Goal: Transaction & Acquisition: Purchase product/service

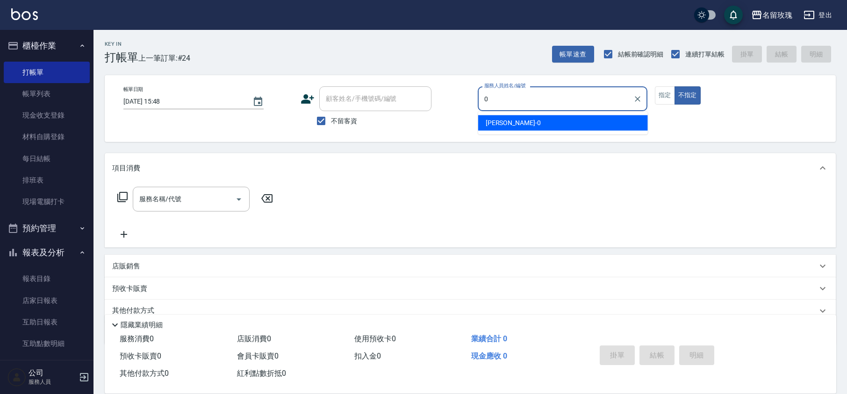
click at [580, 122] on div "[PERSON_NAME] -0" at bounding box center [563, 122] width 170 height 15
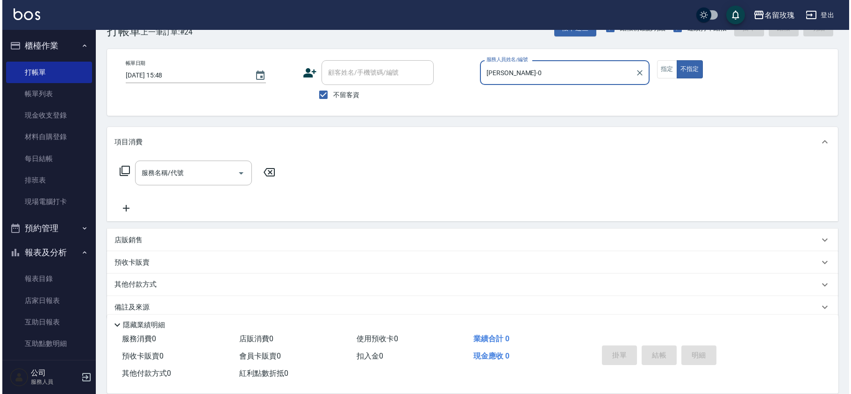
scroll to position [38, 0]
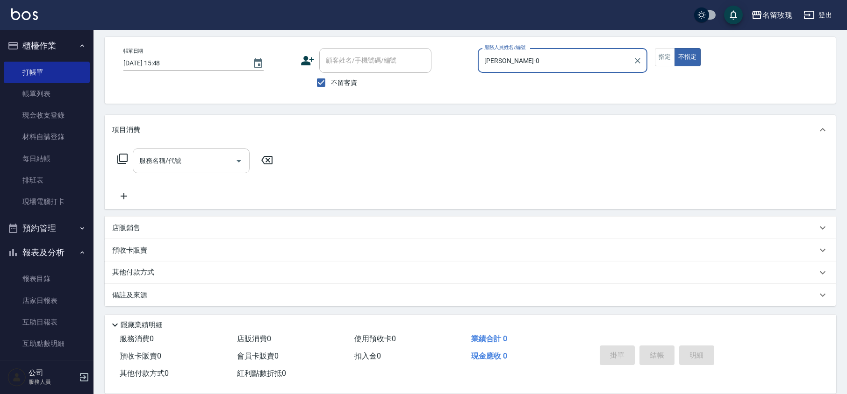
type input "[PERSON_NAME]-0"
click at [195, 167] on input "服務名稱/代號" at bounding box center [184, 161] width 94 height 16
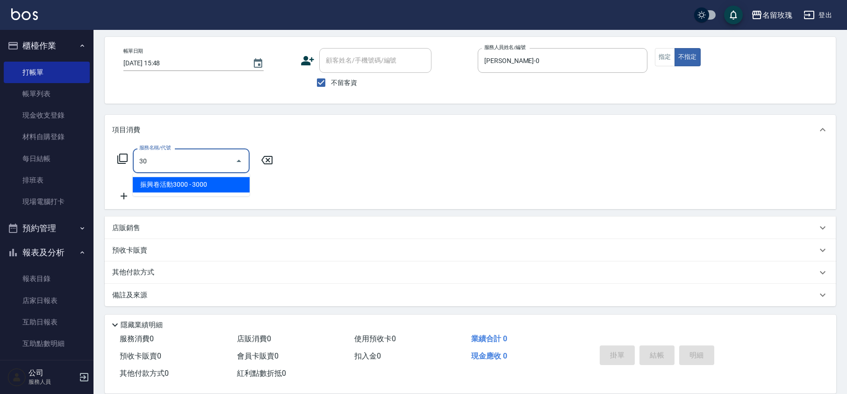
type input "3"
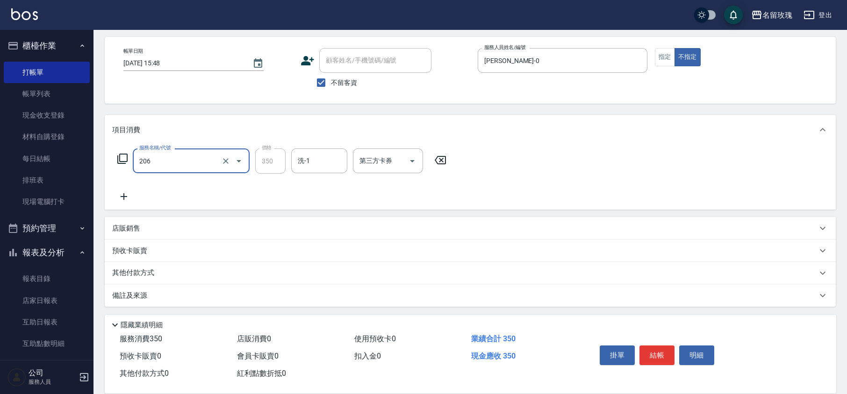
type input "洗髮精油(206)"
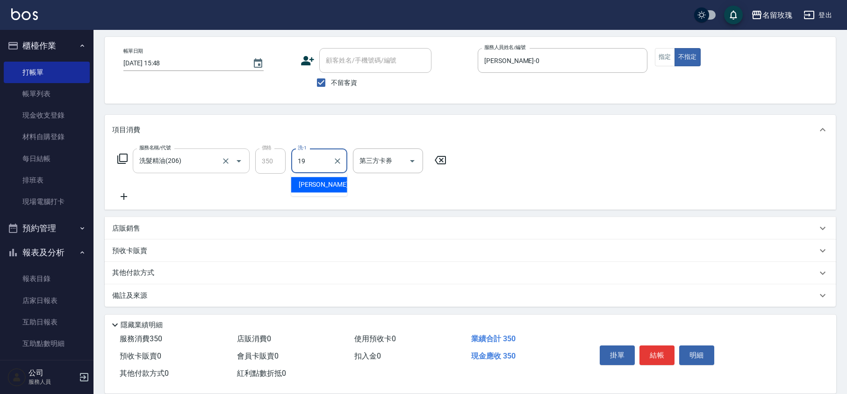
type input "[PERSON_NAME]-19"
click at [663, 351] on button "結帳" at bounding box center [656, 356] width 35 height 20
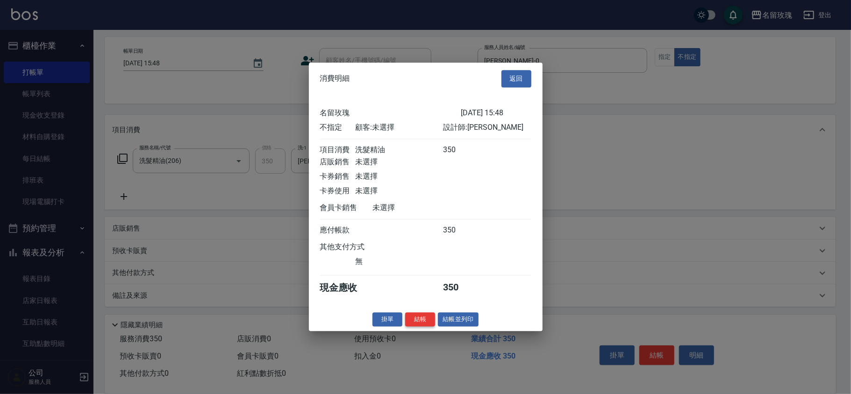
click at [413, 322] on button "結帳" at bounding box center [420, 320] width 30 height 14
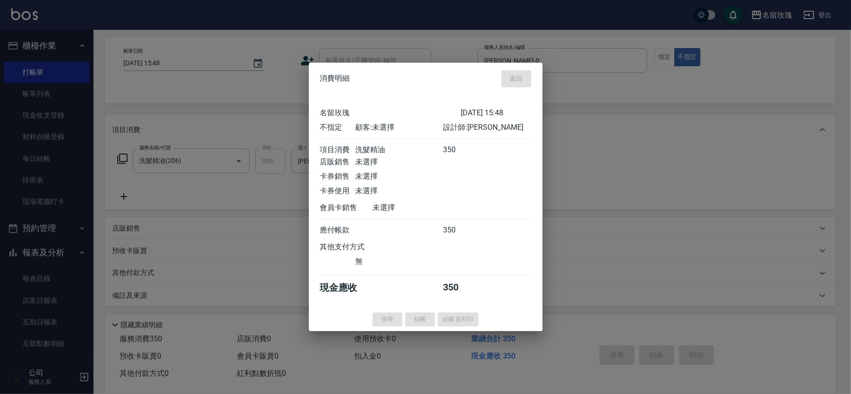
type input "[DATE] 17:11"
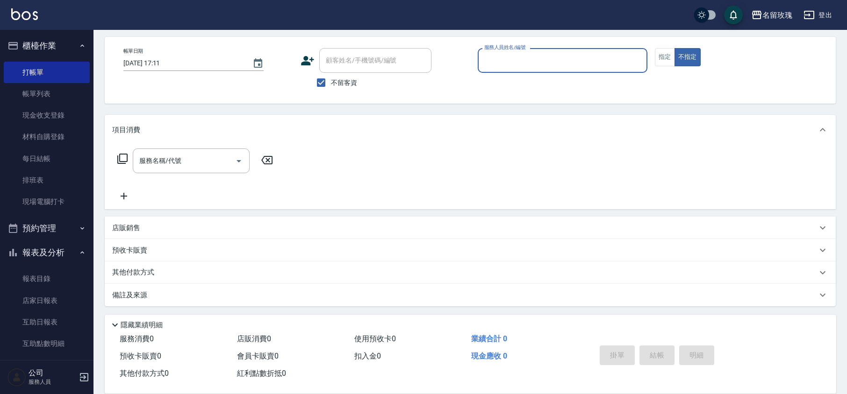
click at [337, 85] on span "不留客資" at bounding box center [344, 83] width 26 height 10
click at [331, 85] on input "不留客資" at bounding box center [321, 83] width 20 height 20
checkbox input "false"
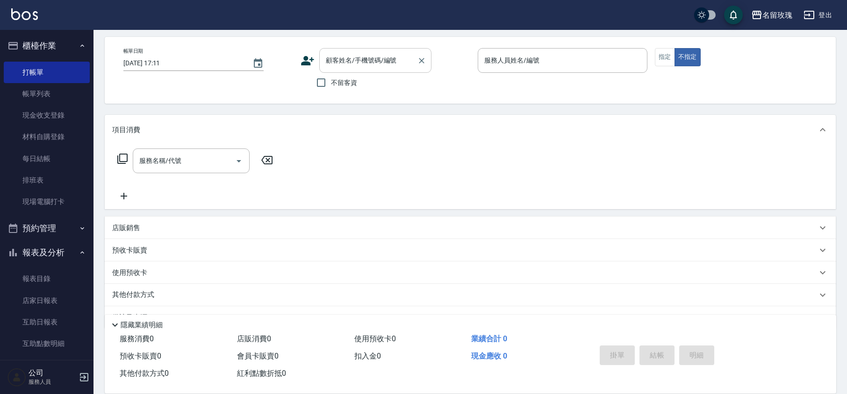
click at [350, 62] on input "顧客姓名/手機號碼/編號" at bounding box center [368, 60] width 90 height 16
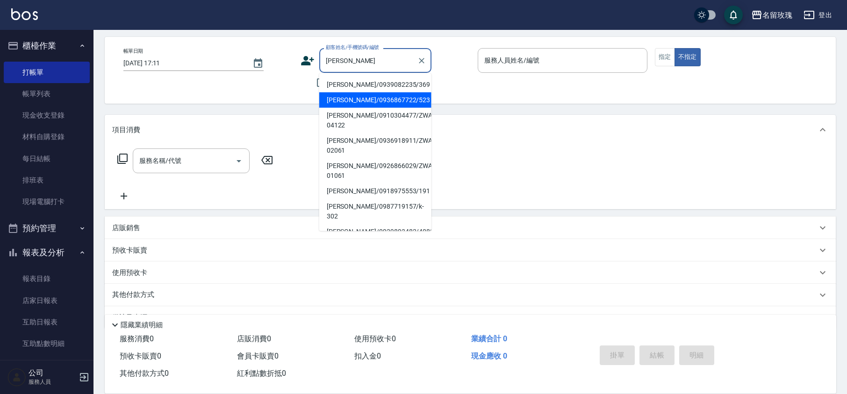
click at [343, 99] on li "[PERSON_NAME]/0936867722/523" at bounding box center [375, 100] width 112 height 15
type input "[PERSON_NAME]/0936867722/523"
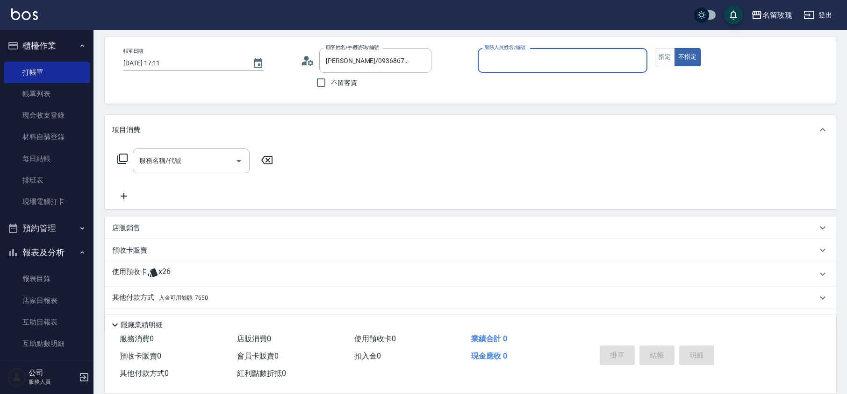
click at [307, 63] on icon at bounding box center [307, 61] width 14 height 14
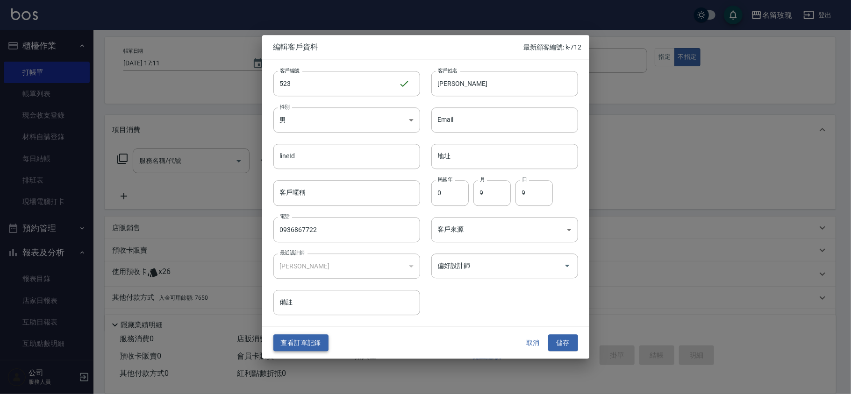
click at [310, 339] on button "查看訂單記錄" at bounding box center [300, 343] width 55 height 17
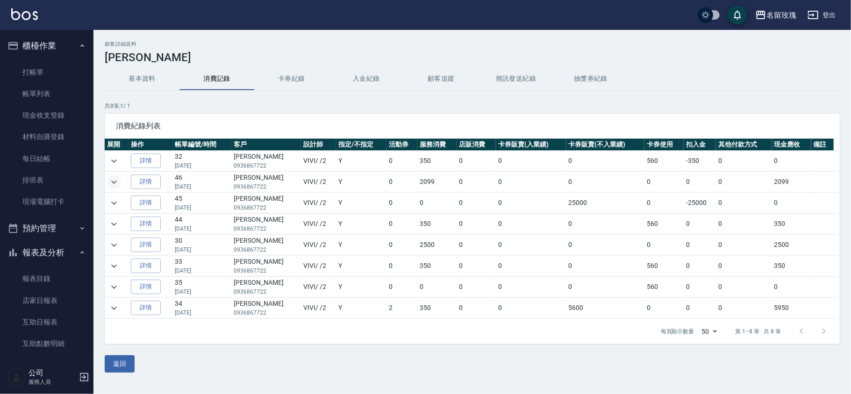
click at [112, 187] on icon "expand row" at bounding box center [113, 182] width 11 height 11
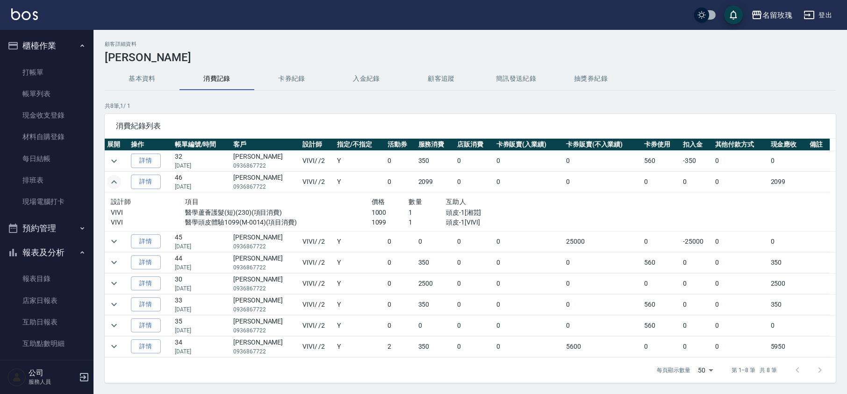
click at [112, 187] on icon "expand row" at bounding box center [113, 182] width 11 height 11
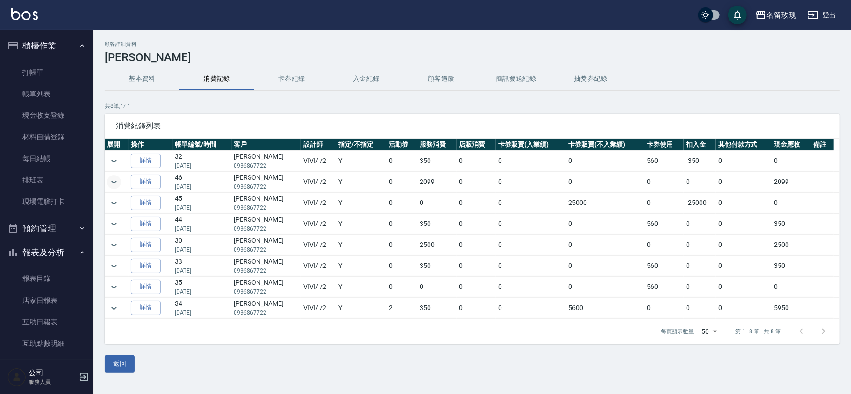
click at [111, 212] on td at bounding box center [117, 203] width 24 height 21
click at [116, 160] on icon "expand row" at bounding box center [113, 161] width 11 height 11
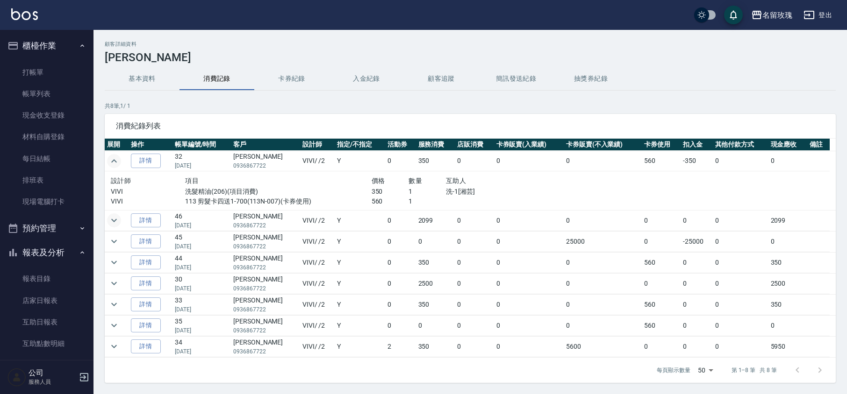
drag, startPoint x: 116, startPoint y: 160, endPoint x: 116, endPoint y: 178, distance: 17.8
click at [116, 164] on icon "expand row" at bounding box center [113, 161] width 11 height 11
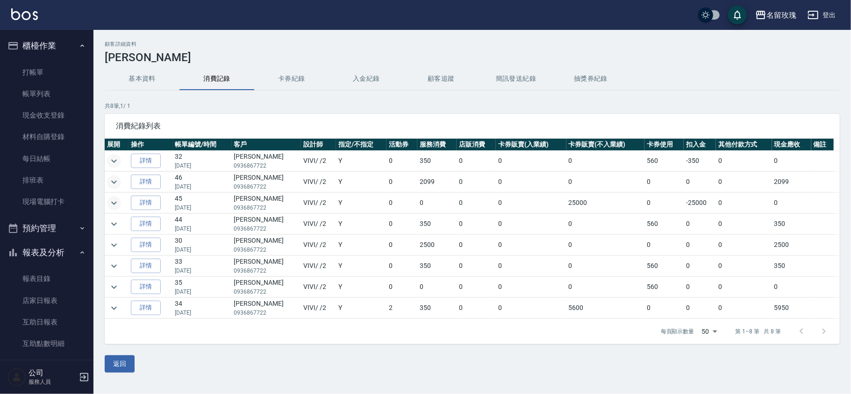
click at [114, 203] on icon "expand row" at bounding box center [113, 203] width 11 height 11
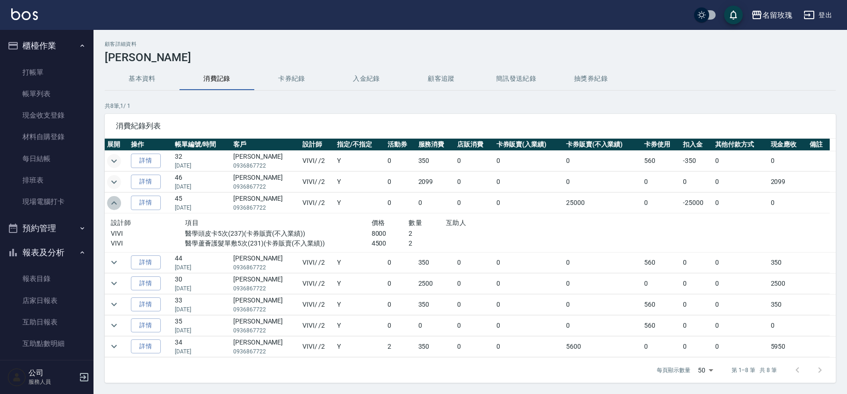
click at [113, 201] on icon "expand row" at bounding box center [113, 203] width 11 height 11
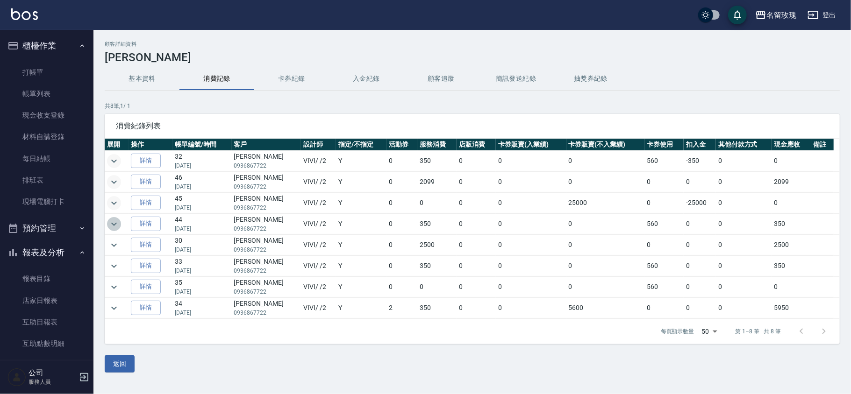
click at [114, 220] on icon "expand row" at bounding box center [113, 224] width 11 height 11
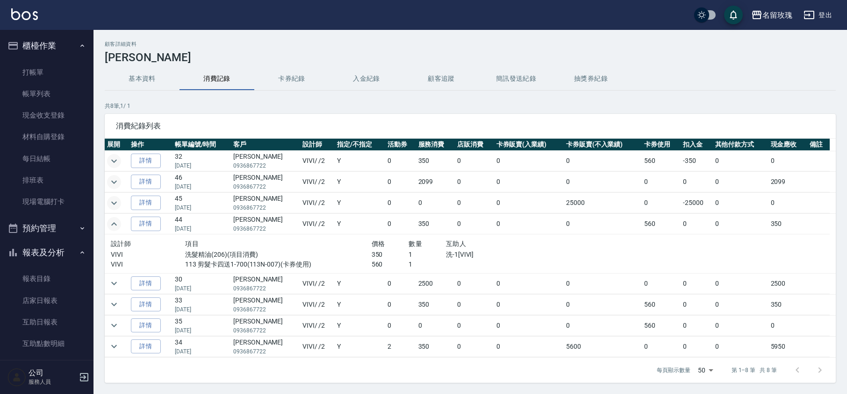
click at [114, 221] on icon "expand row" at bounding box center [113, 224] width 11 height 11
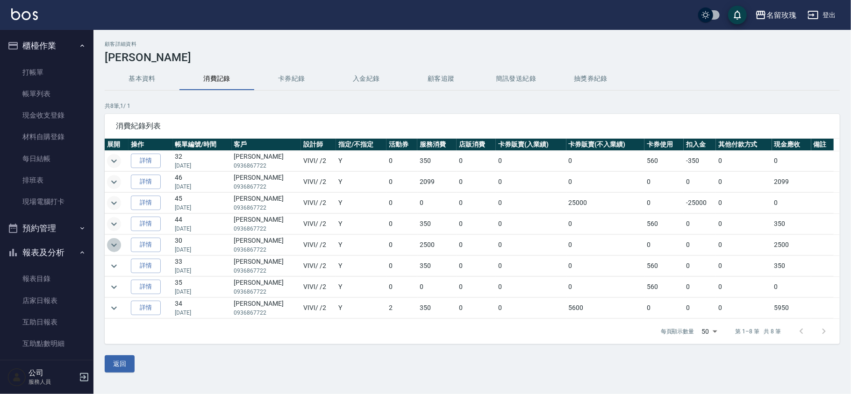
click at [116, 247] on icon "expand row" at bounding box center [113, 245] width 11 height 11
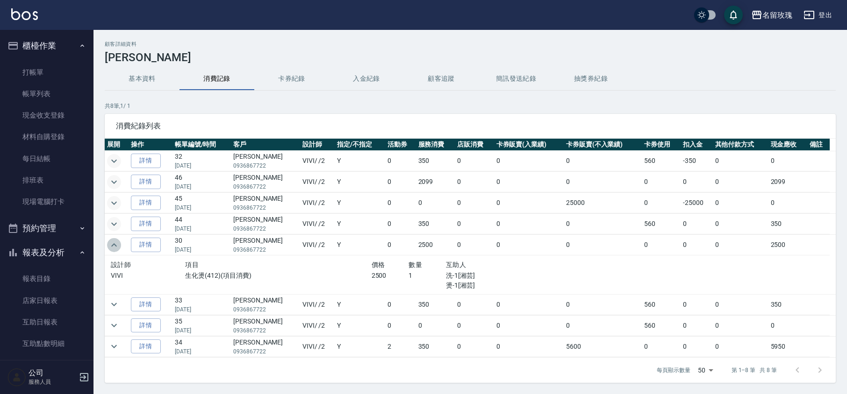
click at [116, 247] on icon "expand row" at bounding box center [113, 245] width 11 height 11
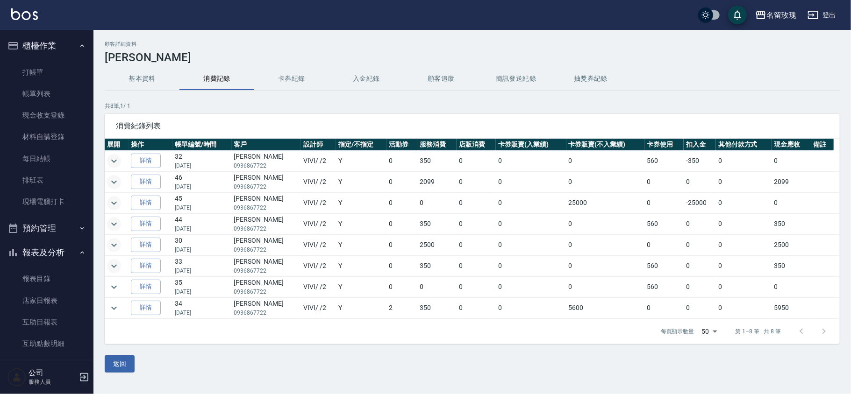
click at [113, 265] on icon "expand row" at bounding box center [113, 266] width 11 height 11
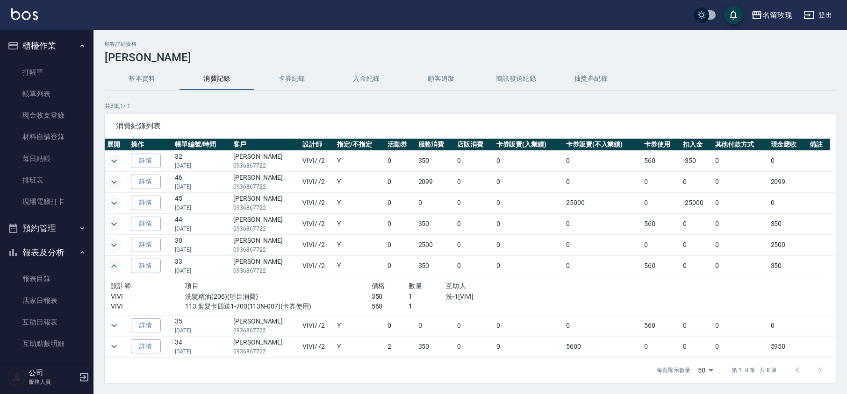
click at [113, 265] on icon "expand row" at bounding box center [113, 266] width 11 height 11
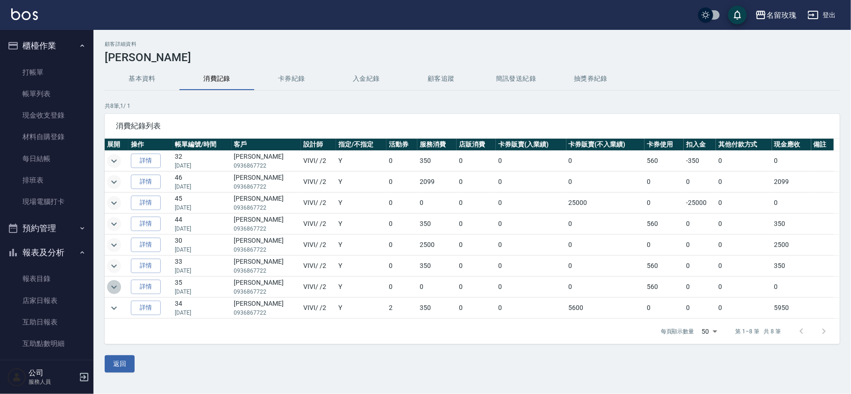
click at [113, 289] on icon "expand row" at bounding box center [114, 287] width 6 height 3
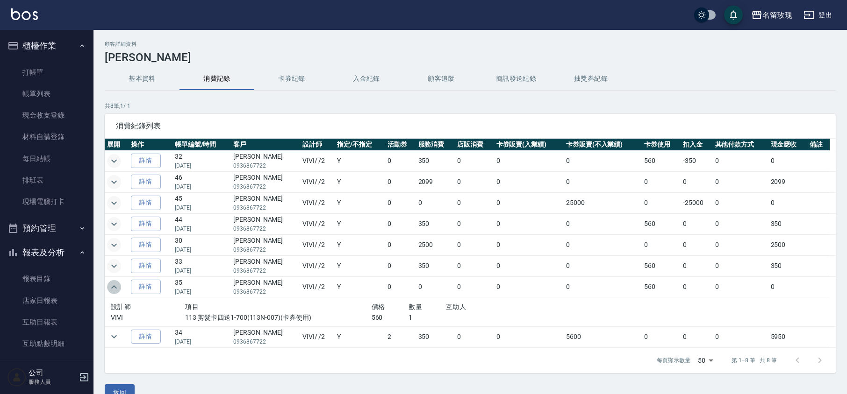
drag, startPoint x: 115, startPoint y: 291, endPoint x: 123, endPoint y: 311, distance: 21.8
click at [123, 309] on tbody "詳情 32 [DATE] [PERSON_NAME]0936867722 VIVI / /2 Y 0 350 0 0 0 560 -350 0 0 詳情 46…" at bounding box center [470, 249] width 731 height 197
click at [118, 288] on icon "expand row" at bounding box center [113, 287] width 11 height 11
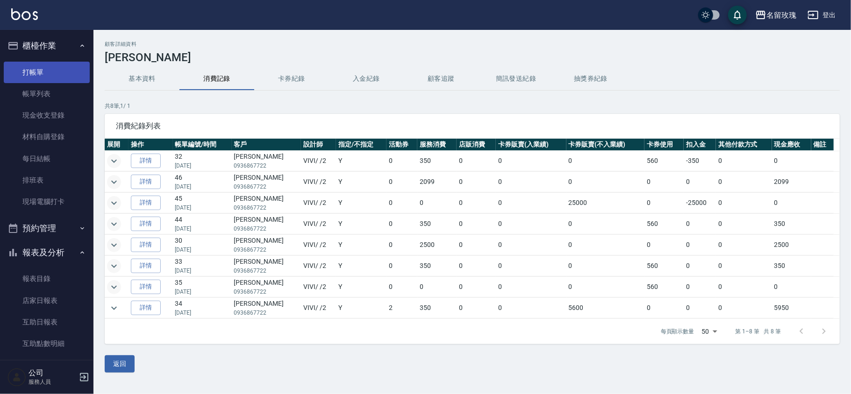
click at [32, 66] on link "打帳單" at bounding box center [47, 72] width 86 height 21
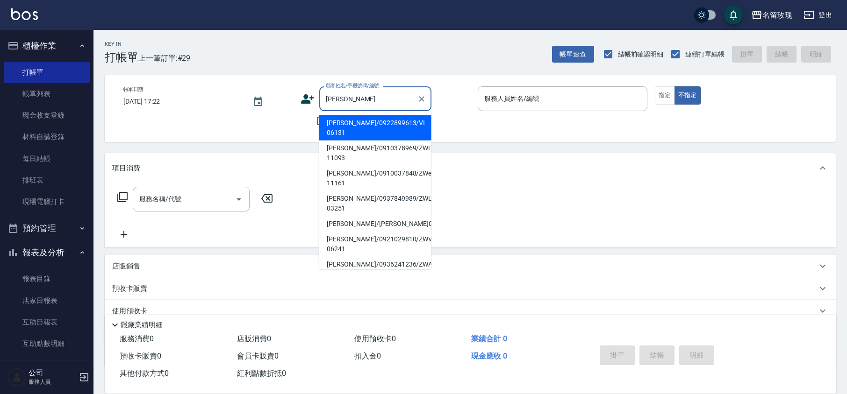
click at [347, 123] on li "[PERSON_NAME]/0922899613/VI-06131" at bounding box center [375, 127] width 112 height 25
type input "[PERSON_NAME]/0922899613/VI-06131"
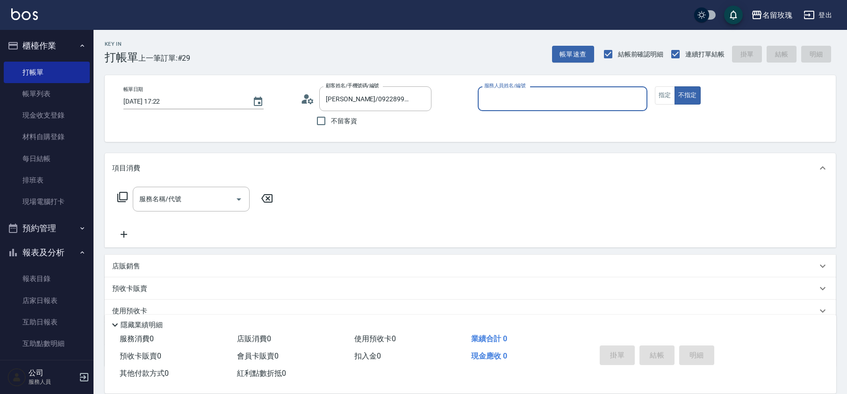
type input "VIVI-2"
click at [313, 106] on div "顧客姓名/手機號碼/編號 [PERSON_NAME]/0922899613/VI-06131 顧客姓名/手機號碼/編號" at bounding box center [385, 98] width 170 height 25
click at [309, 102] on icon at bounding box center [310, 101] width 6 height 6
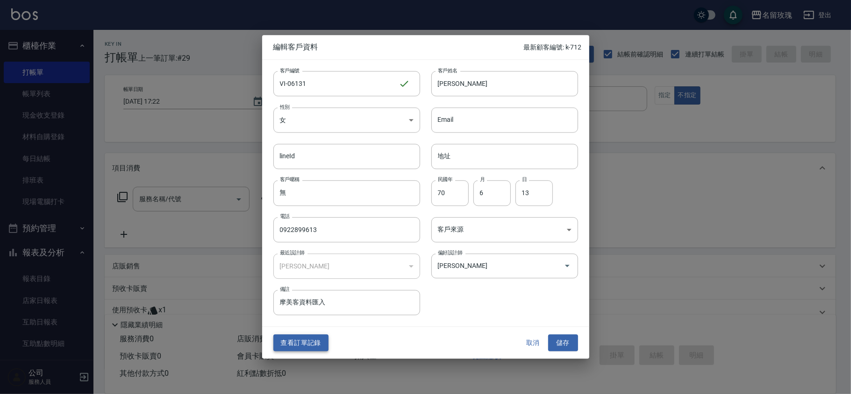
click at [293, 337] on button "查看訂單記錄" at bounding box center [300, 343] width 55 height 17
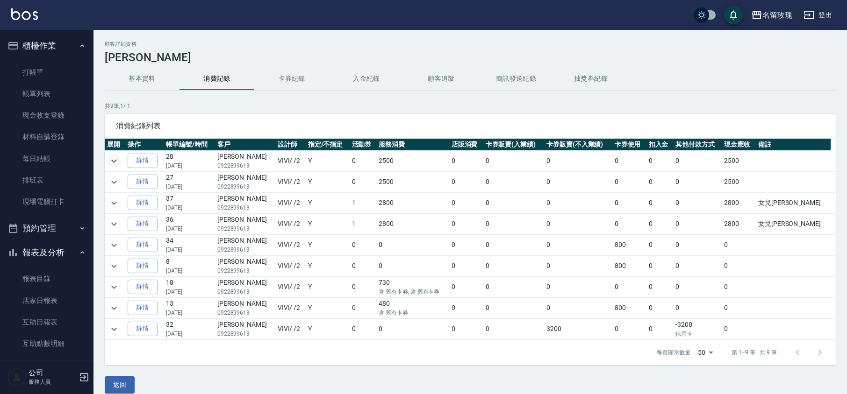
click at [113, 166] on icon "expand row" at bounding box center [113, 161] width 11 height 11
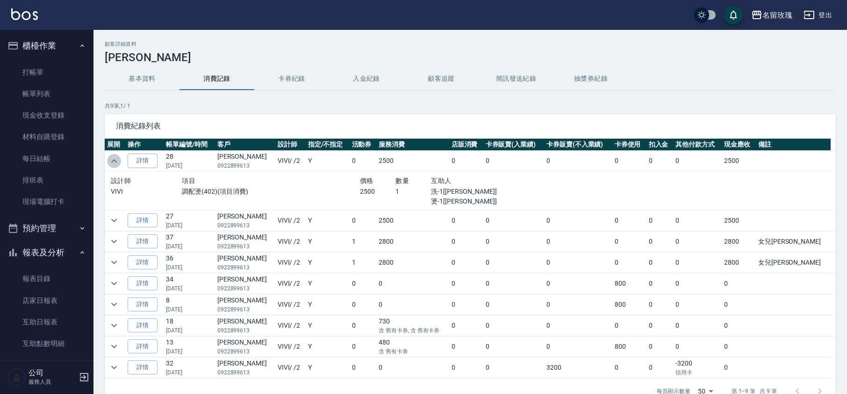
click at [113, 164] on icon "expand row" at bounding box center [113, 161] width 11 height 11
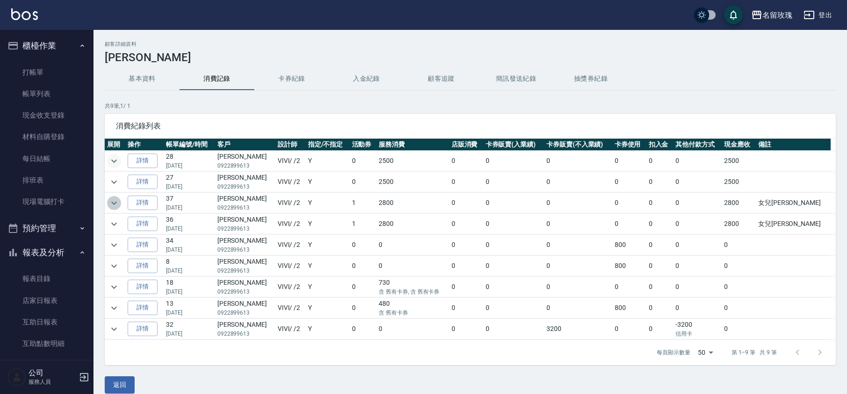
click at [110, 201] on icon "expand row" at bounding box center [113, 203] width 11 height 11
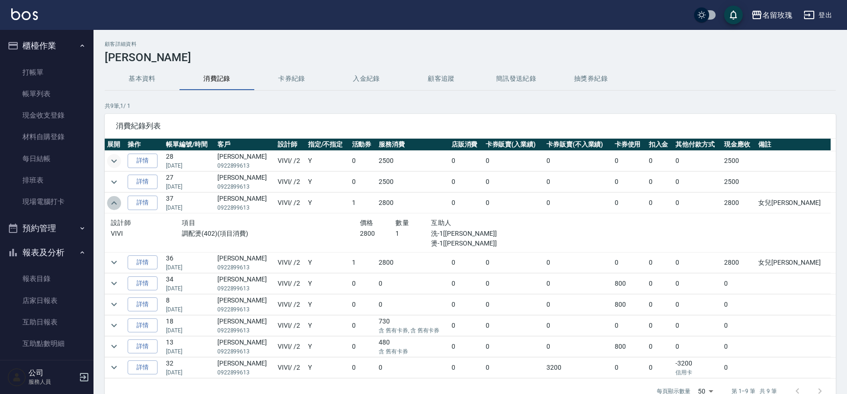
click at [110, 201] on icon "expand row" at bounding box center [113, 203] width 11 height 11
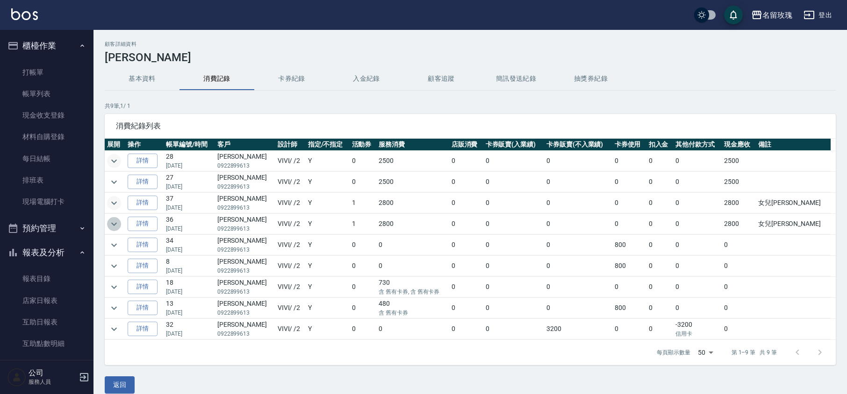
click at [111, 222] on icon "expand row" at bounding box center [113, 224] width 11 height 11
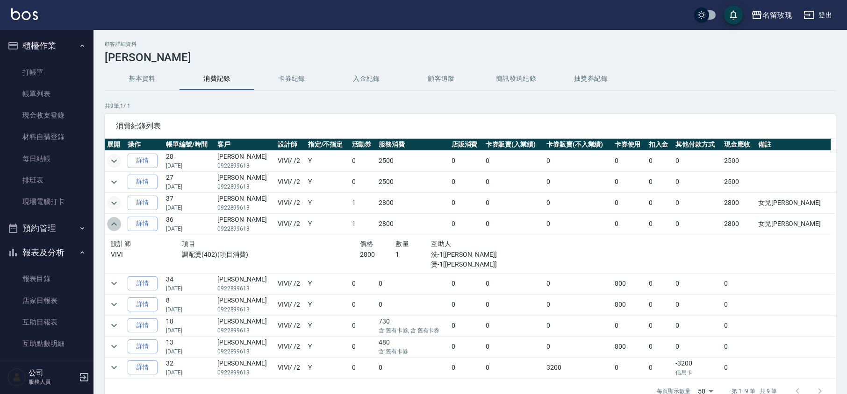
click at [111, 222] on icon "expand row" at bounding box center [113, 224] width 11 height 11
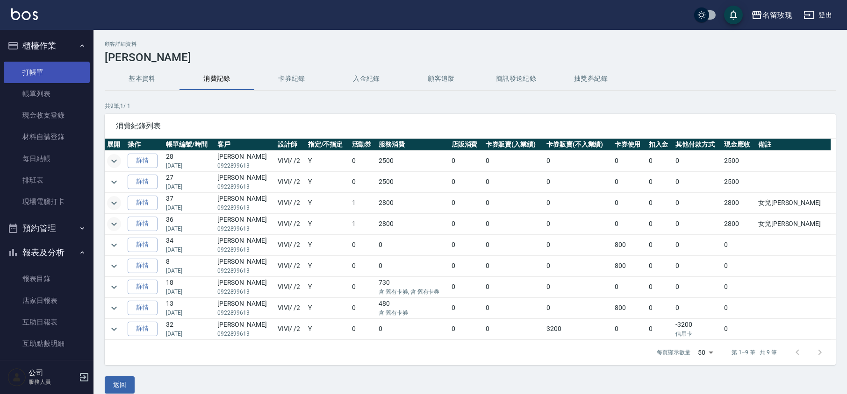
click at [36, 72] on link "打帳單" at bounding box center [47, 72] width 86 height 21
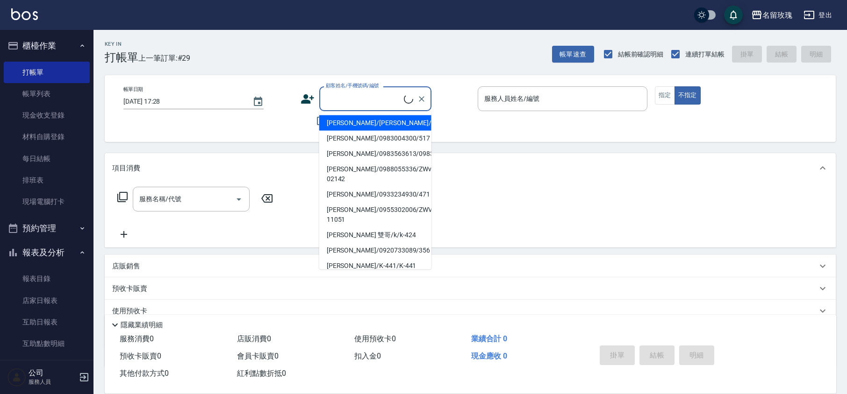
click at [378, 97] on input "顧客姓名/手機號碼/編號" at bounding box center [363, 99] width 80 height 16
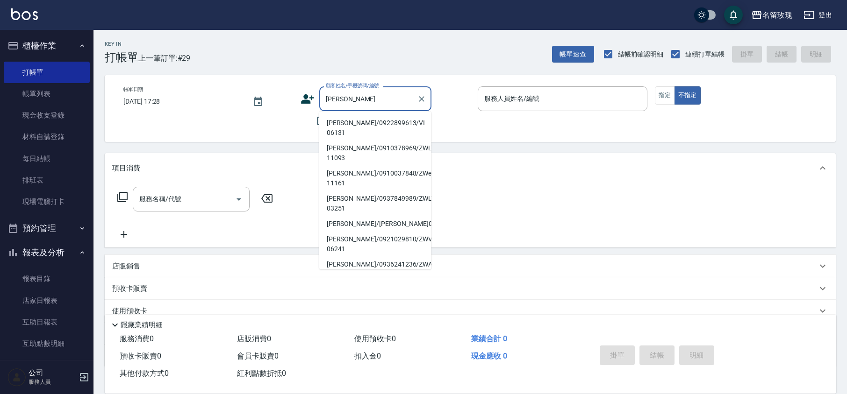
click at [355, 123] on li "[PERSON_NAME]/0922899613/VI-06131" at bounding box center [375, 127] width 112 height 25
type input "[PERSON_NAME]/0922899613/VI-06131"
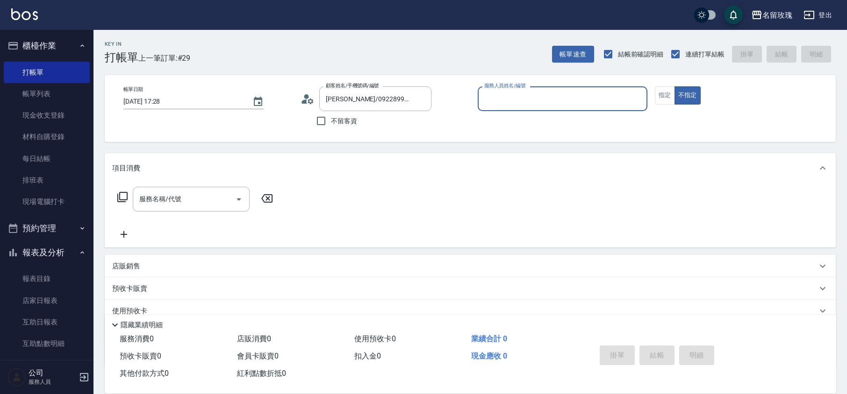
type input "VIVI-2"
click at [121, 191] on div "服務名稱/代號 服務名稱/代號" at bounding box center [195, 199] width 166 height 25
click at [118, 197] on icon at bounding box center [122, 197] width 11 height 11
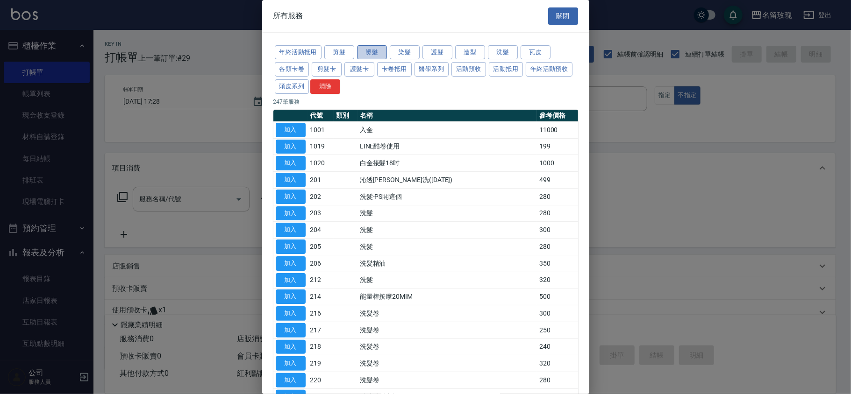
click at [380, 56] on button "燙髮" at bounding box center [372, 52] width 30 height 14
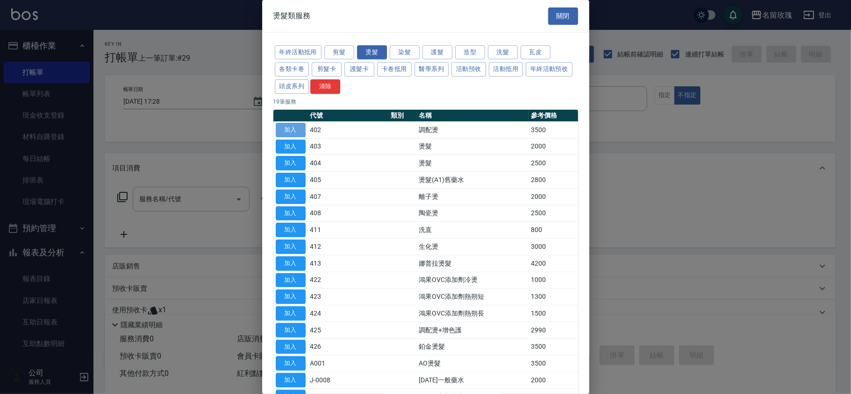
click at [284, 129] on button "加入" at bounding box center [291, 130] width 30 height 14
type input "調配燙(402)"
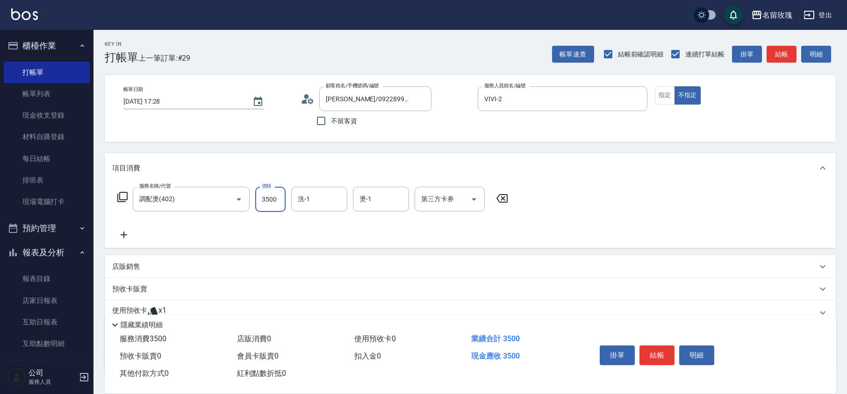
click at [268, 198] on input "3500" at bounding box center [270, 199] width 30 height 25
type input "2800"
click at [122, 233] on icon at bounding box center [123, 234] width 23 height 11
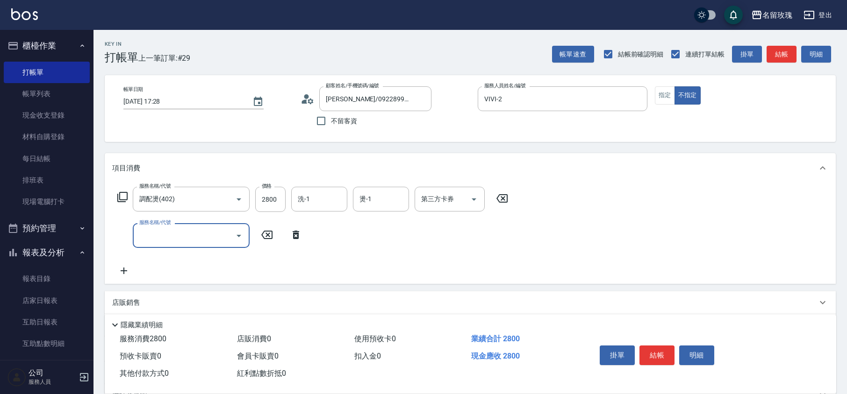
click at [227, 236] on input "服務名稱/代號" at bounding box center [184, 236] width 94 height 16
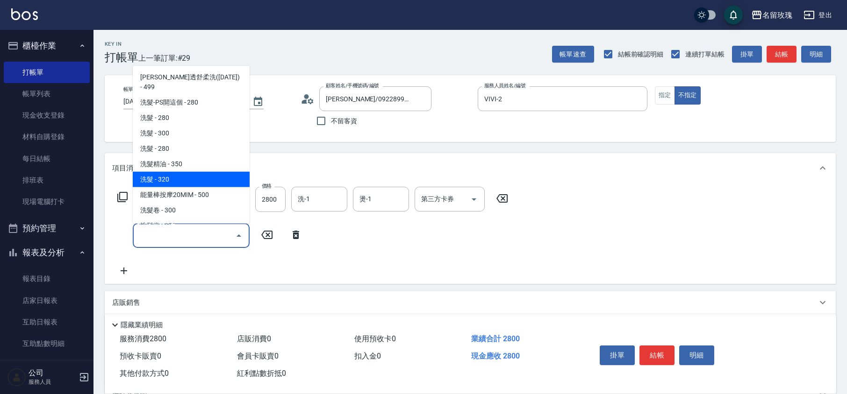
scroll to position [249, 0]
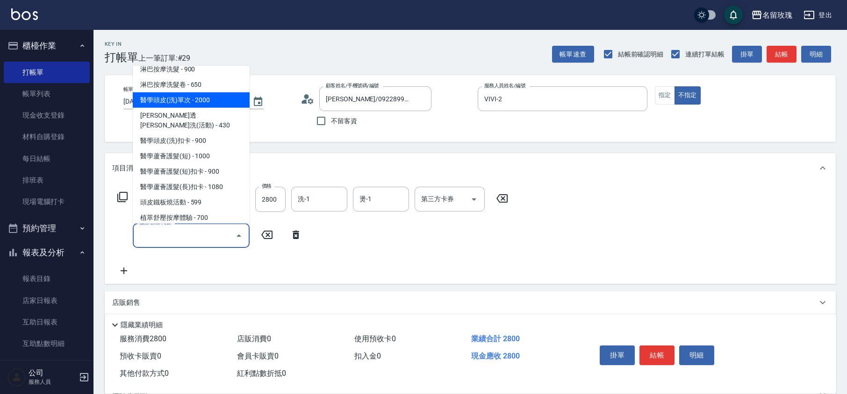
click at [212, 93] on span "醫學頭皮(洗)單次 - 2000" at bounding box center [191, 100] width 117 height 15
type input "醫學頭皮(洗)單次(227)"
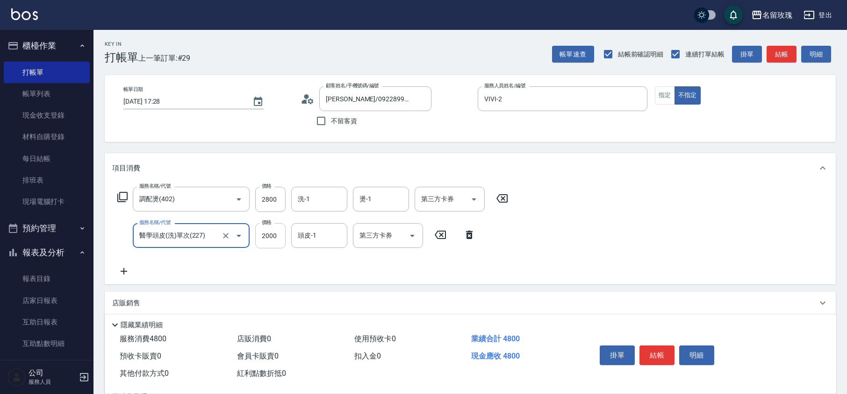
click at [271, 236] on input "2000" at bounding box center [270, 235] width 30 height 25
click at [268, 238] on input "2000" at bounding box center [270, 235] width 30 height 25
type input "2800"
click at [464, 238] on icon at bounding box center [469, 234] width 23 height 11
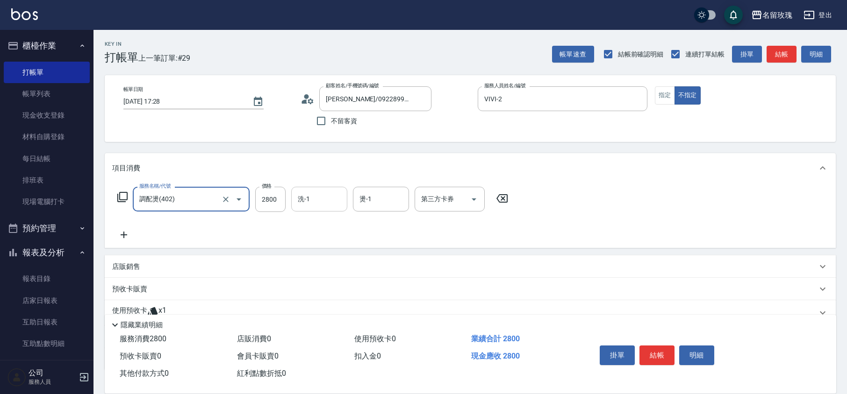
click at [306, 199] on div "洗-1 洗-1" at bounding box center [319, 199] width 56 height 25
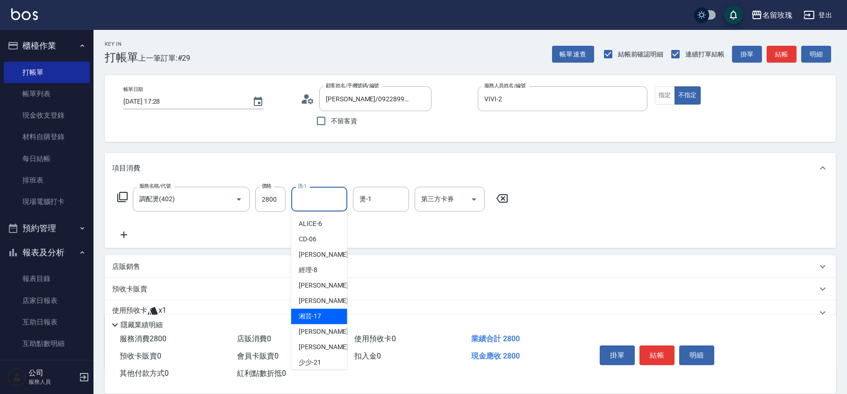
scroll to position [184, 0]
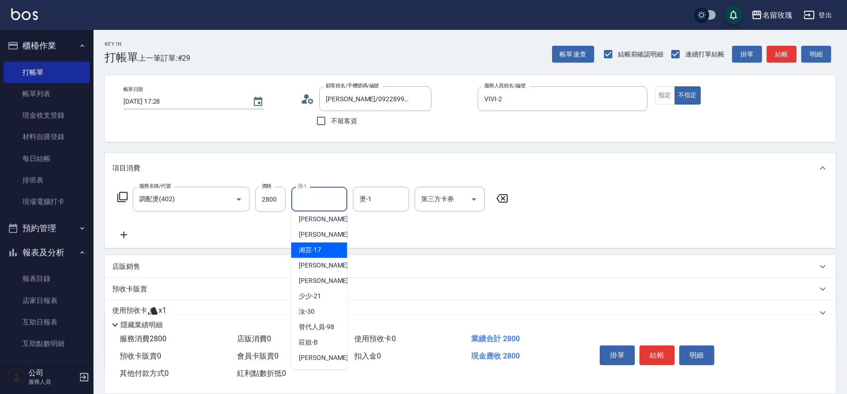
click at [312, 250] on span "湘芸 -17" at bounding box center [310, 250] width 22 height 10
type input "湘芸-17"
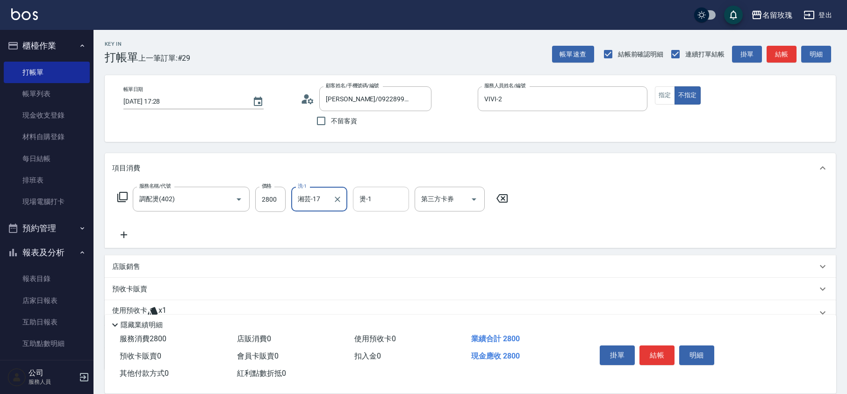
click at [376, 193] on input "燙-1" at bounding box center [381, 199] width 48 height 16
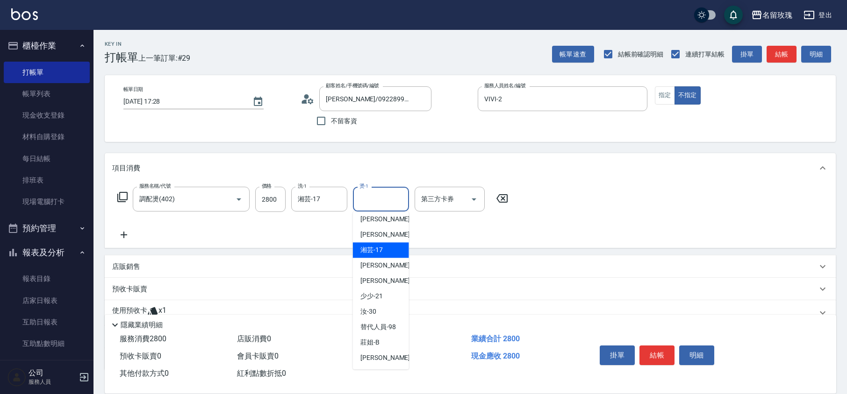
click at [380, 252] on span "湘芸 -17" at bounding box center [371, 250] width 22 height 10
type input "湘芸-17"
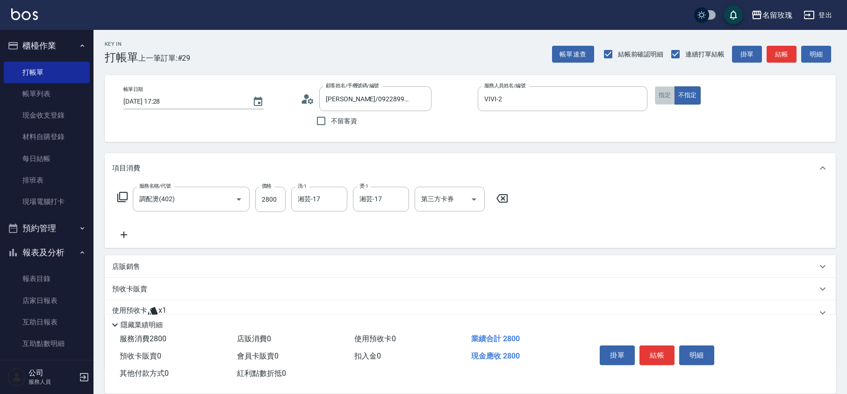
click at [671, 101] on button "指定" at bounding box center [665, 95] width 20 height 18
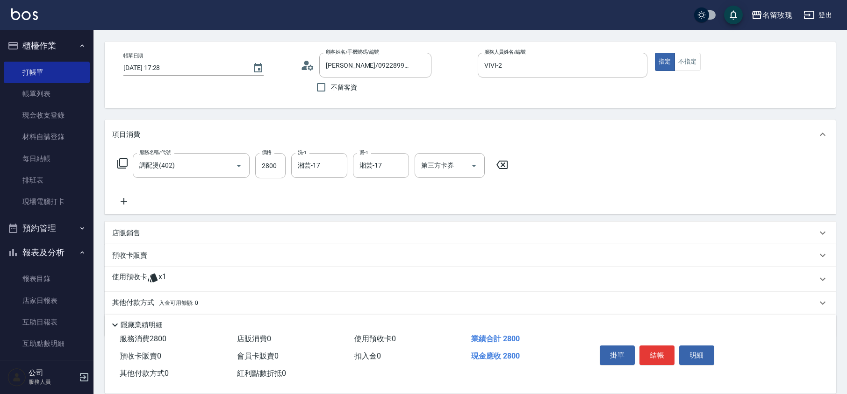
scroll to position [64, 0]
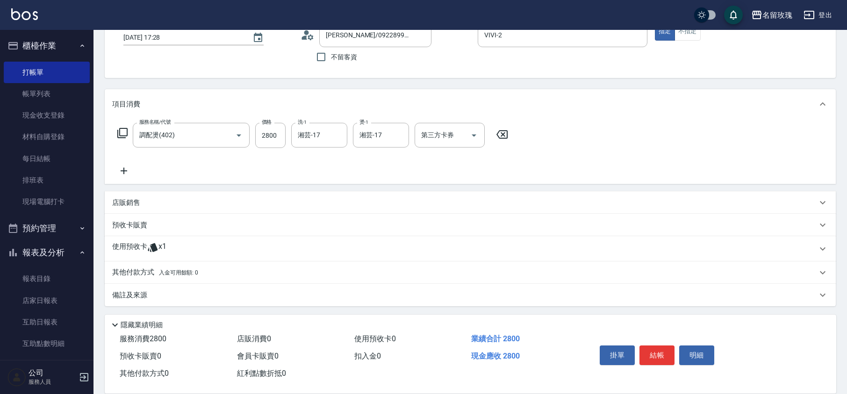
click at [157, 298] on div "備註及來源" at bounding box center [464, 296] width 705 height 10
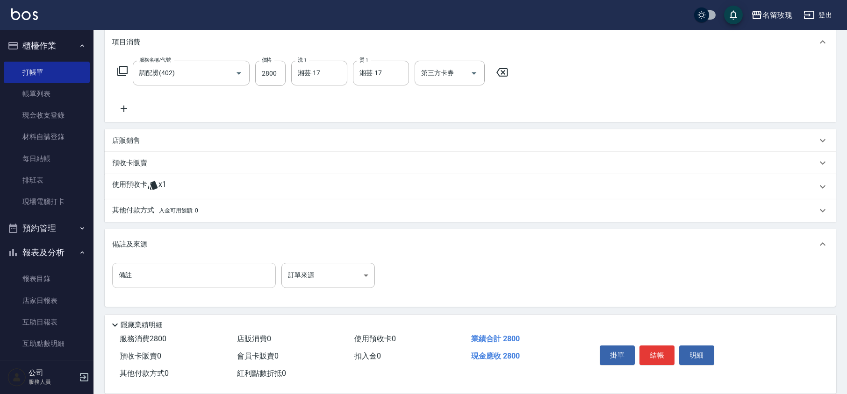
scroll to position [127, 0]
click at [161, 279] on input "備註" at bounding box center [194, 275] width 164 height 25
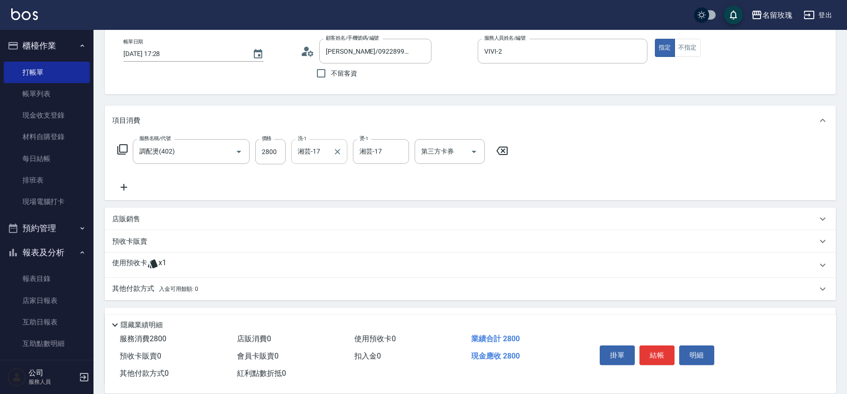
scroll to position [0, 0]
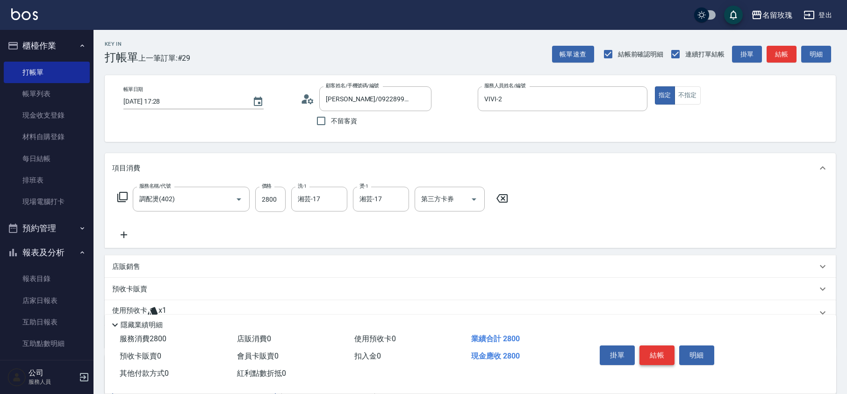
type input "女兒[PERSON_NAME]"
click at [652, 350] on button "結帳" at bounding box center [656, 356] width 35 height 20
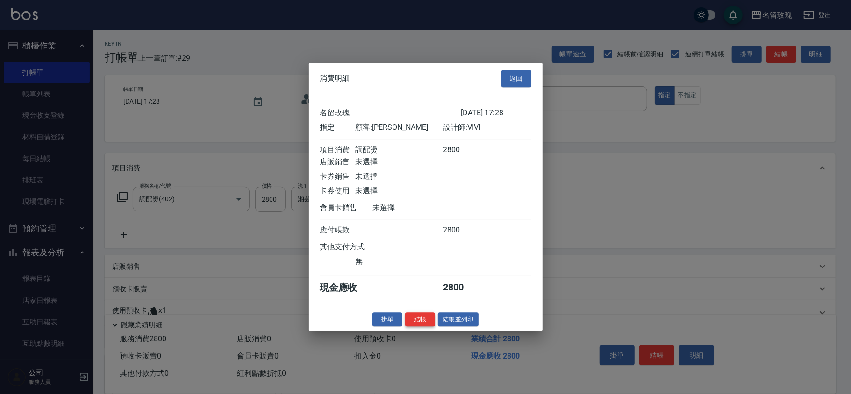
click at [410, 327] on button "結帳" at bounding box center [420, 320] width 30 height 14
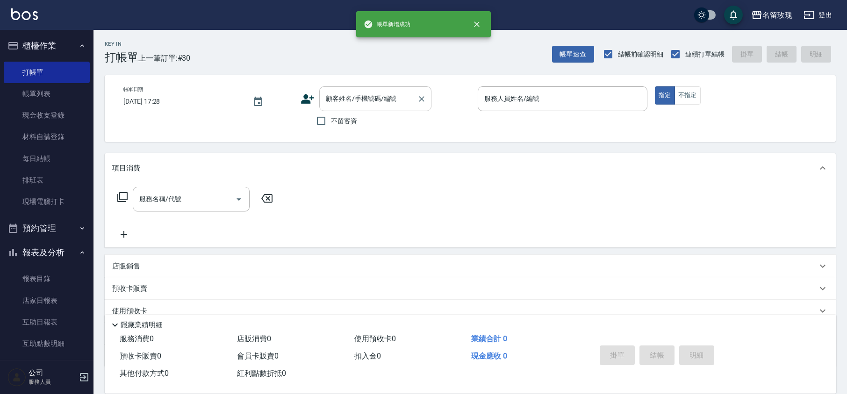
click at [352, 103] on input "顧客姓名/手機號碼/編號" at bounding box center [368, 99] width 90 height 16
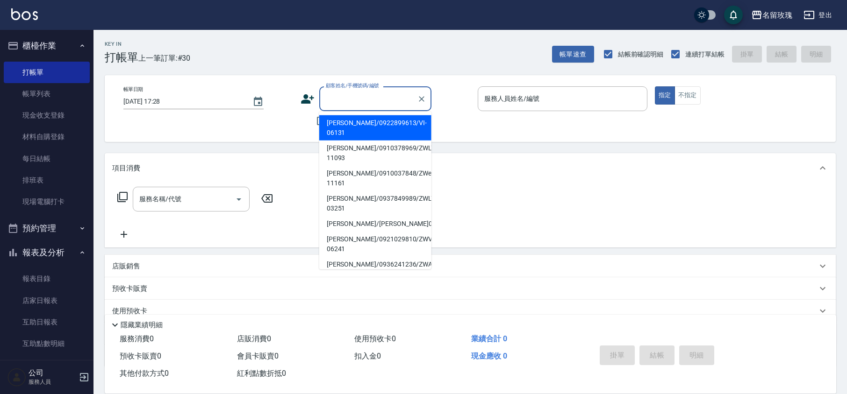
click at [360, 128] on li "[PERSON_NAME]/0922899613/VI-06131" at bounding box center [375, 127] width 112 height 25
type input "[PERSON_NAME]/0922899613/VI-06131"
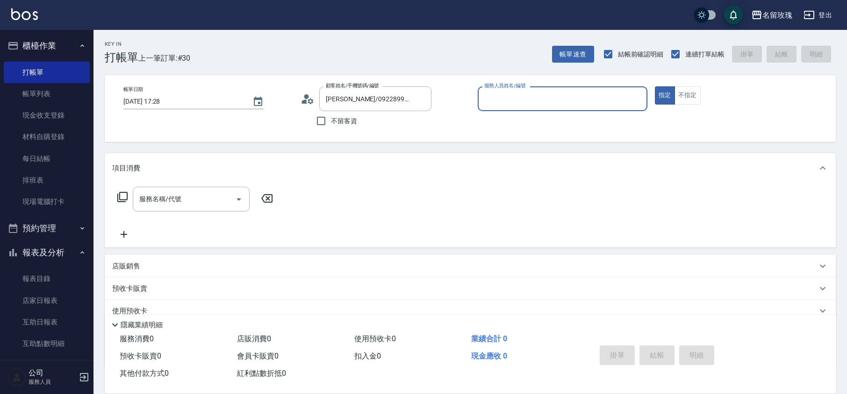
type input "VIVI-2"
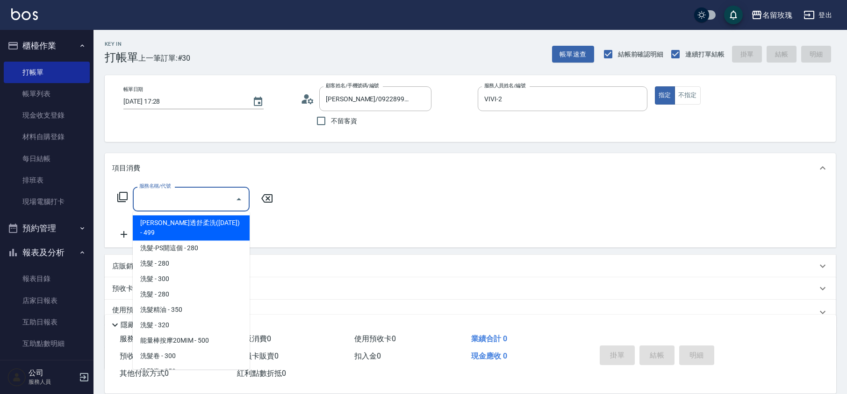
click at [152, 207] on input "服務名稱/代號" at bounding box center [184, 199] width 94 height 16
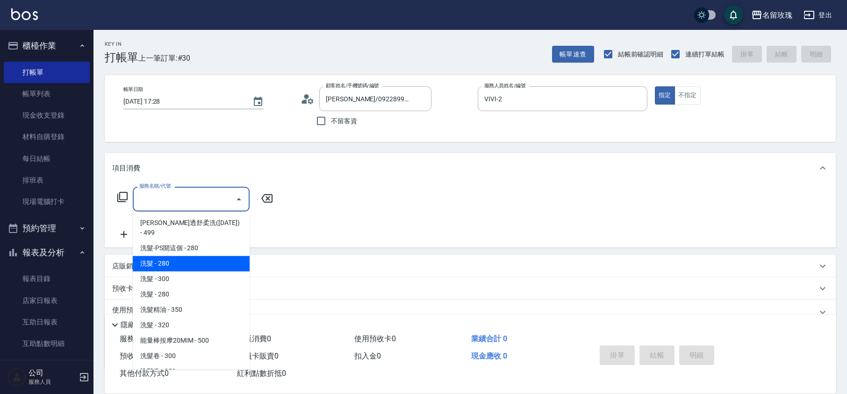
click at [115, 202] on div "服務名稱/代號 服務名稱/代號" at bounding box center [195, 199] width 166 height 25
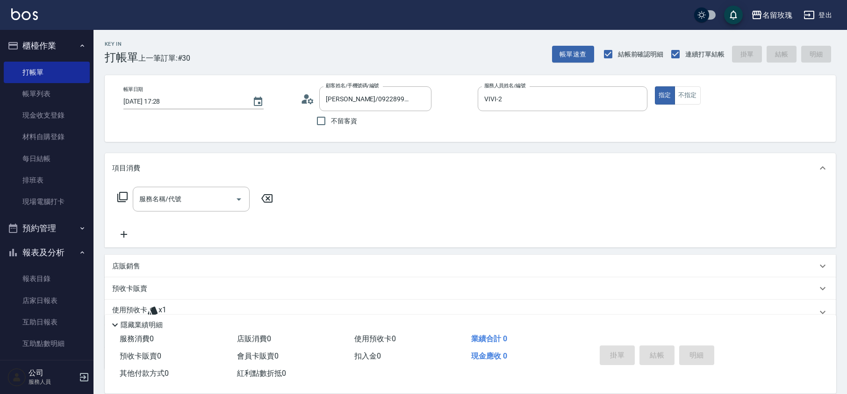
click at [123, 196] on icon at bounding box center [122, 197] width 11 height 11
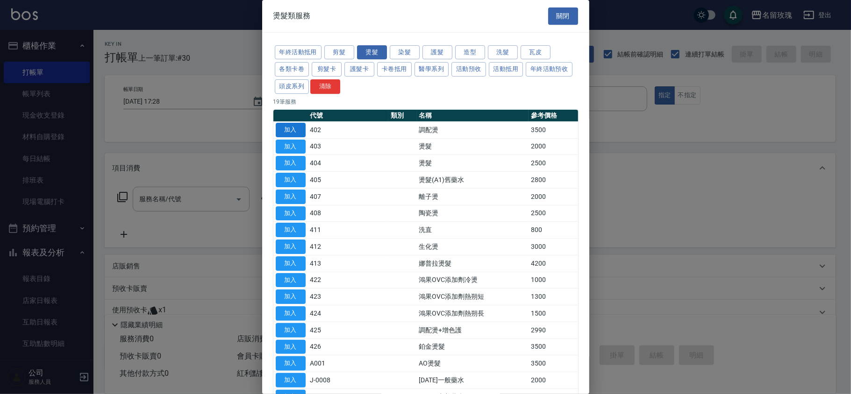
click at [281, 136] on button "加入" at bounding box center [291, 130] width 30 height 14
type input "調配燙(402)"
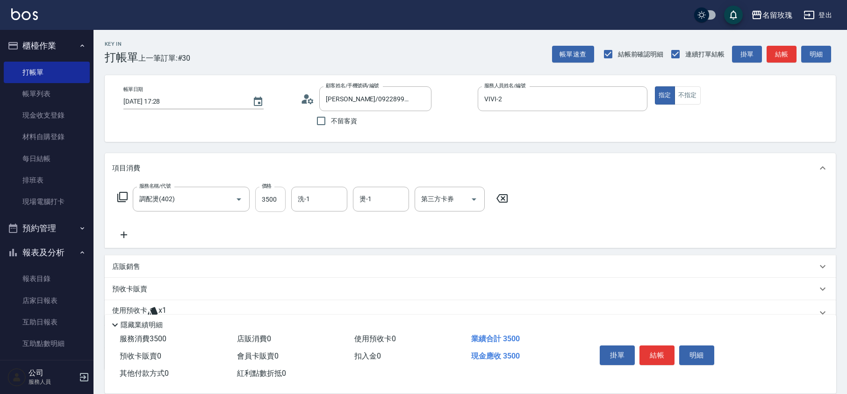
click at [268, 200] on input "3500" at bounding box center [270, 199] width 30 height 25
type input "2800"
click at [307, 206] on input "洗-1" at bounding box center [319, 199] width 48 height 16
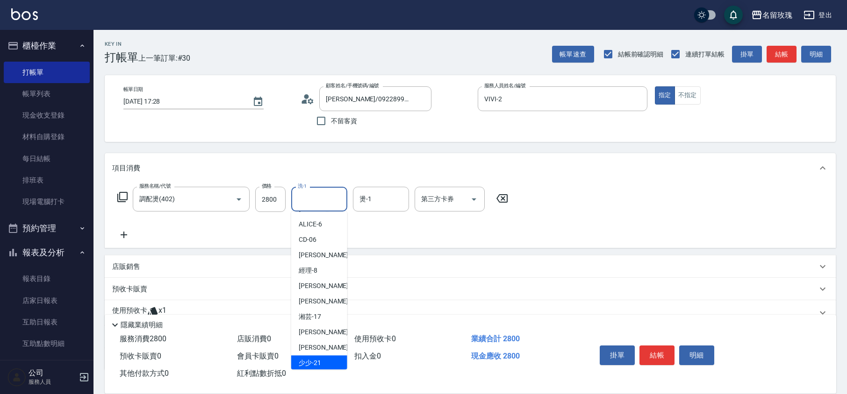
scroll to position [184, 0]
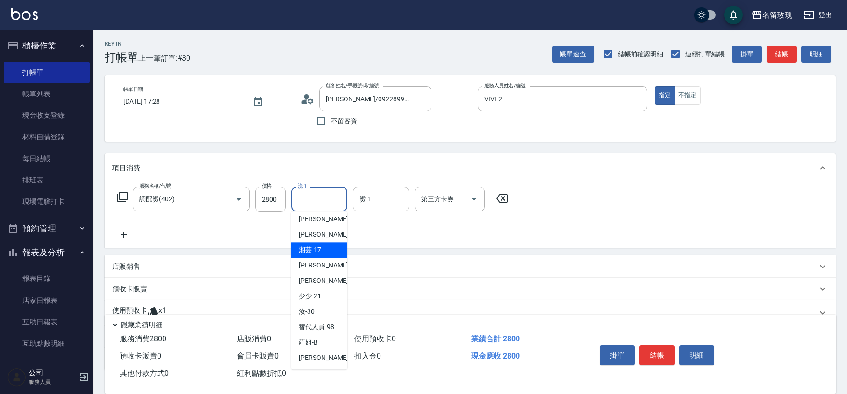
click at [311, 251] on span "湘芸 -17" at bounding box center [310, 250] width 22 height 10
type input "湘芸-17"
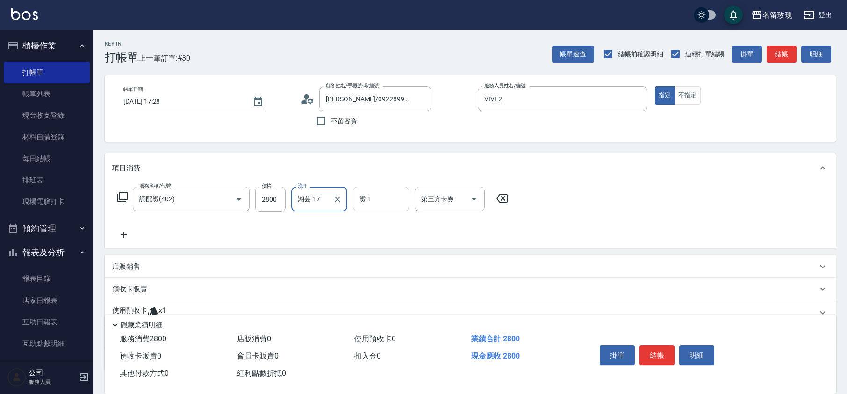
click at [386, 189] on div "燙-1" at bounding box center [381, 199] width 56 height 25
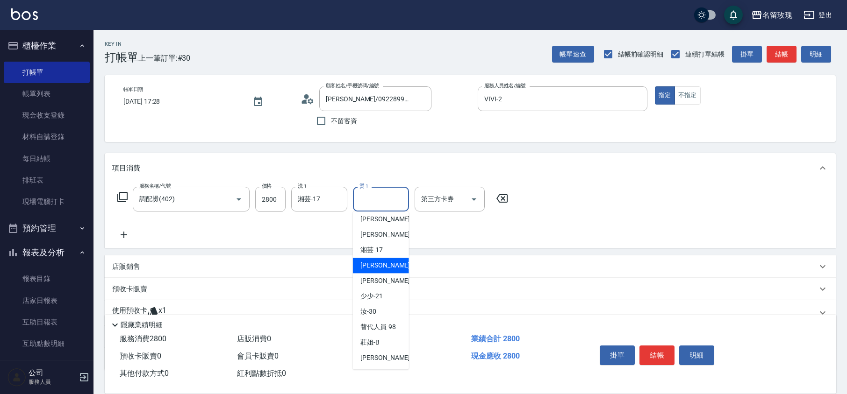
click at [372, 253] on span "湘芸 -17" at bounding box center [371, 250] width 22 height 10
type input "湘芸-17"
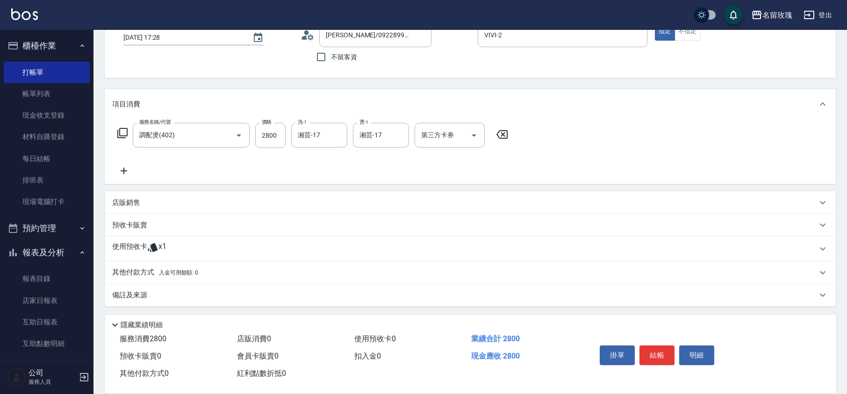
click at [141, 293] on p "備註及來源" at bounding box center [129, 296] width 35 height 10
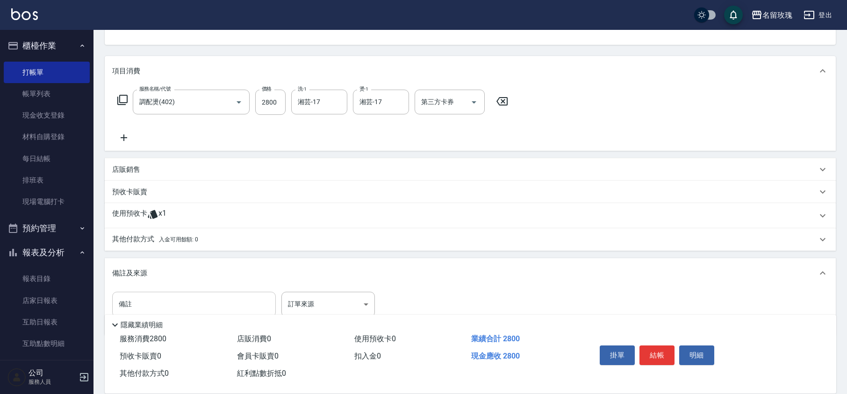
scroll to position [127, 0]
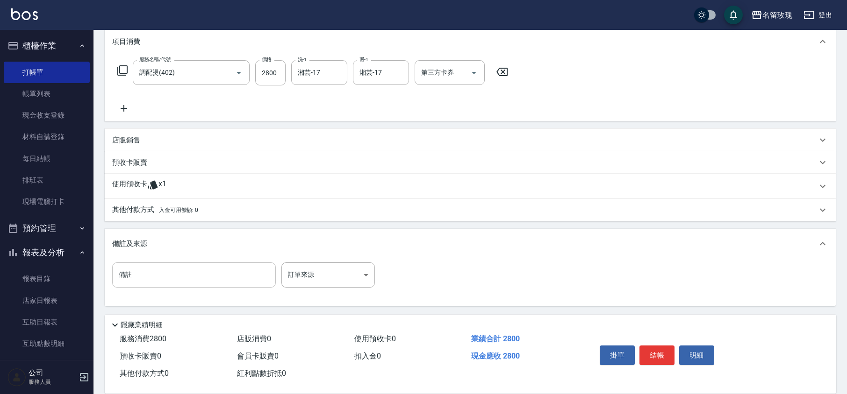
click at [150, 283] on input "備註" at bounding box center [194, 275] width 164 height 25
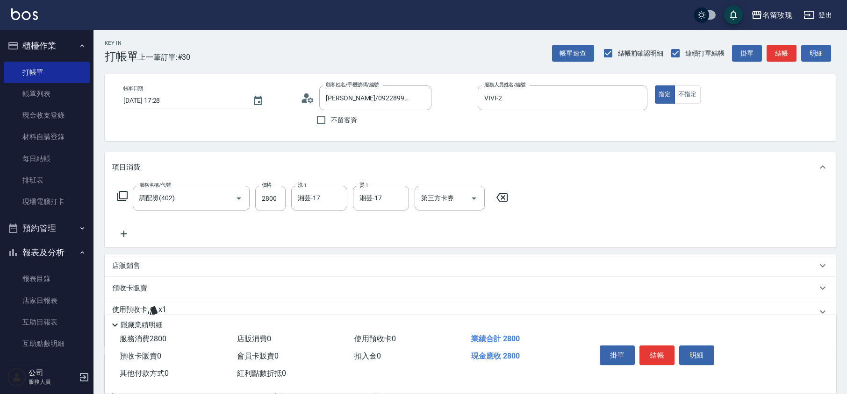
scroll to position [0, 0]
type input "女兒[PERSON_NAME]"
click at [655, 352] on button "結帳" at bounding box center [656, 356] width 35 height 20
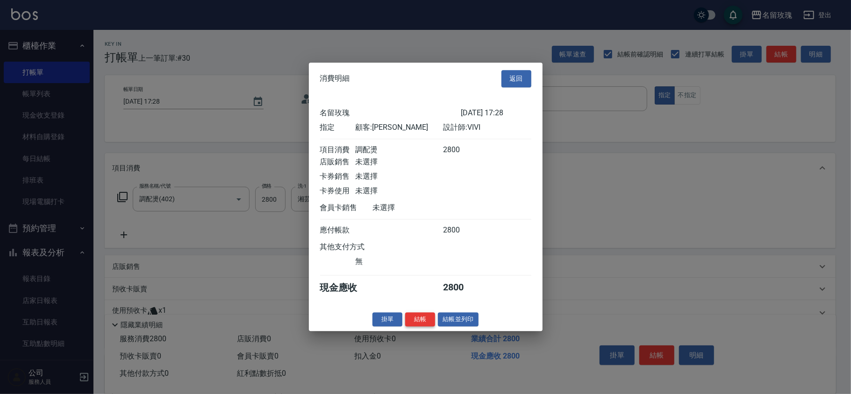
click at [423, 327] on button "結帳" at bounding box center [420, 320] width 30 height 14
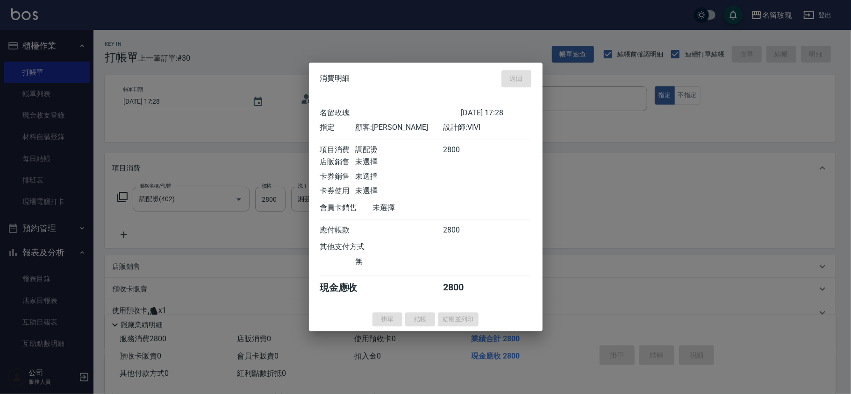
type input "[DATE] 17:29"
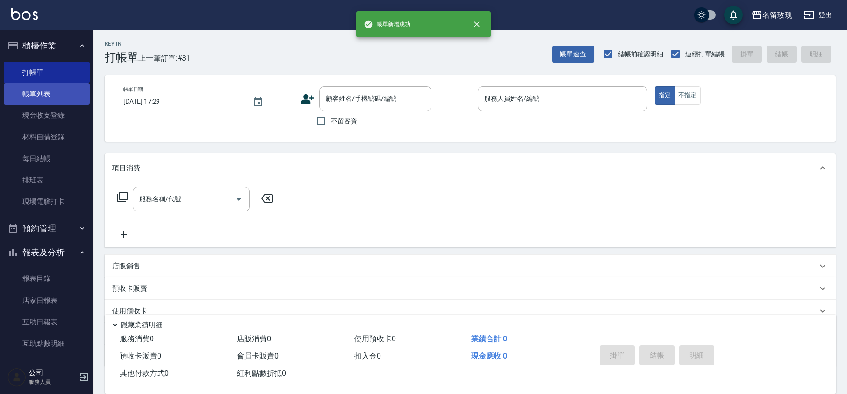
click at [36, 92] on link "帳單列表" at bounding box center [47, 93] width 86 height 21
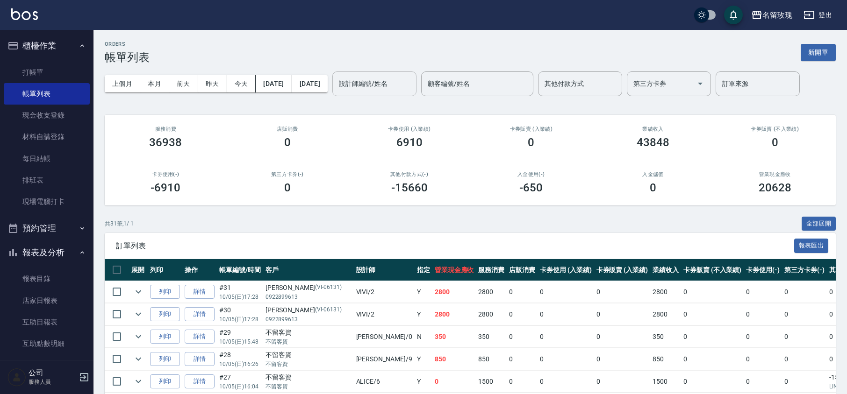
click at [387, 85] on input "設計師編號/姓名" at bounding box center [374, 84] width 76 height 16
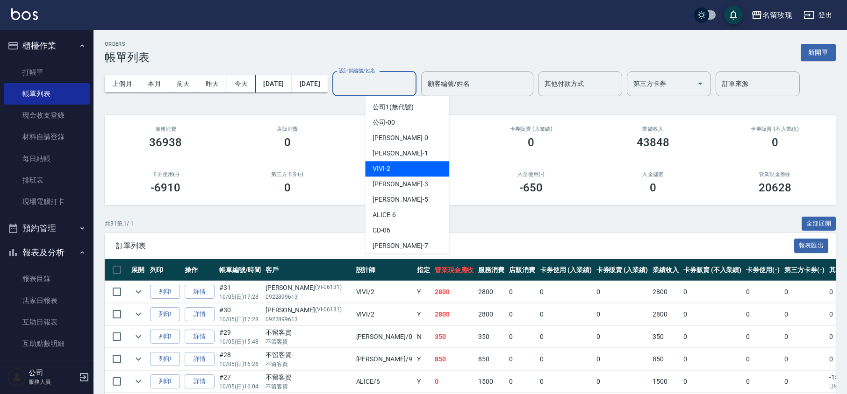
click at [389, 167] on span "VIVI -2" at bounding box center [381, 169] width 18 height 10
type input "VIVI-2"
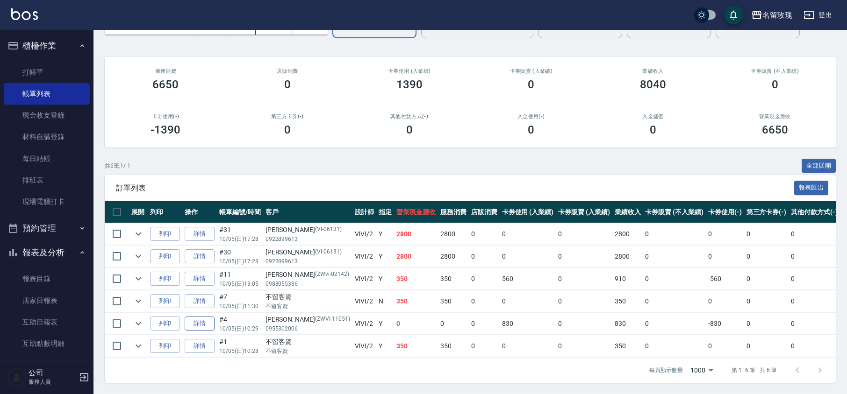
scroll to position [70, 0]
click at [32, 68] on link "打帳單" at bounding box center [47, 72] width 86 height 21
